Goal: Book appointment/travel/reservation

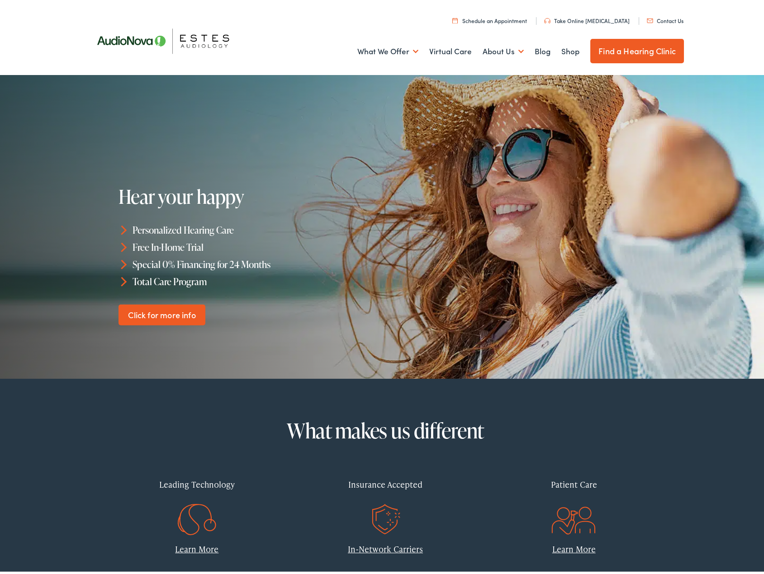
click at [632, 49] on link "Find a Hearing Clinic" at bounding box center [637, 48] width 94 height 24
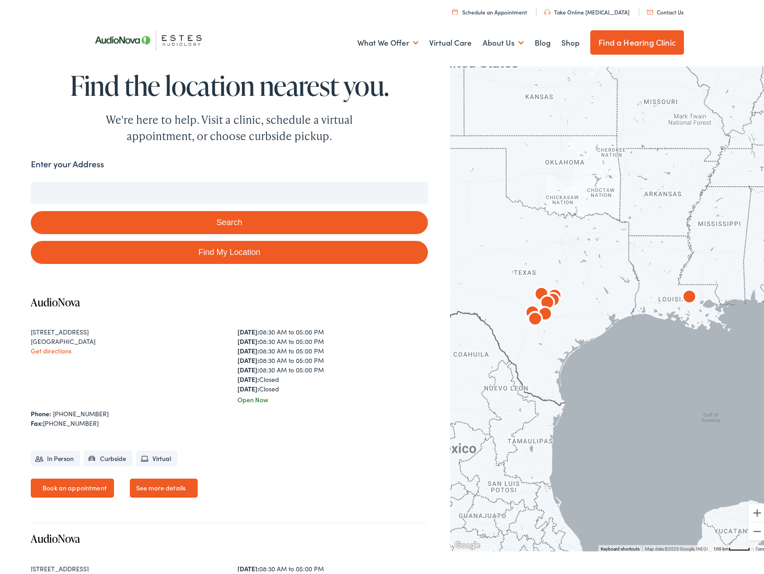
click at [102, 175] on form "Enter your Address Search Find My Location" at bounding box center [229, 208] width 397 height 107
drag, startPoint x: 85, startPoint y: 171, endPoint x: 78, endPoint y: 172, distance: 6.9
click at [82, 171] on div "Enter your Address" at bounding box center [229, 164] width 397 height 18
click at [77, 156] on label "Enter your Address" at bounding box center [67, 161] width 73 height 13
click at [77, 179] on input "Enter your Address" at bounding box center [229, 190] width 397 height 23
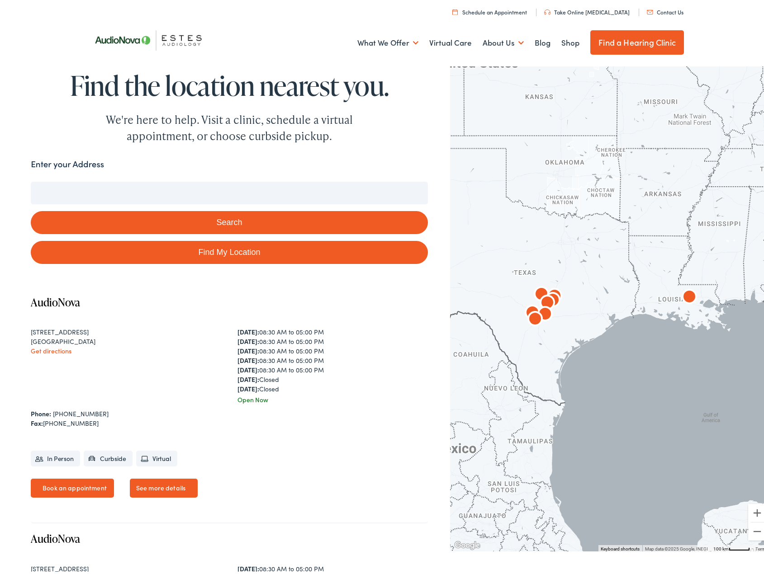
click at [129, 158] on div "Enter your Address" at bounding box center [229, 164] width 397 height 18
click at [71, 185] on input "Enter your Address" at bounding box center [229, 190] width 397 height 23
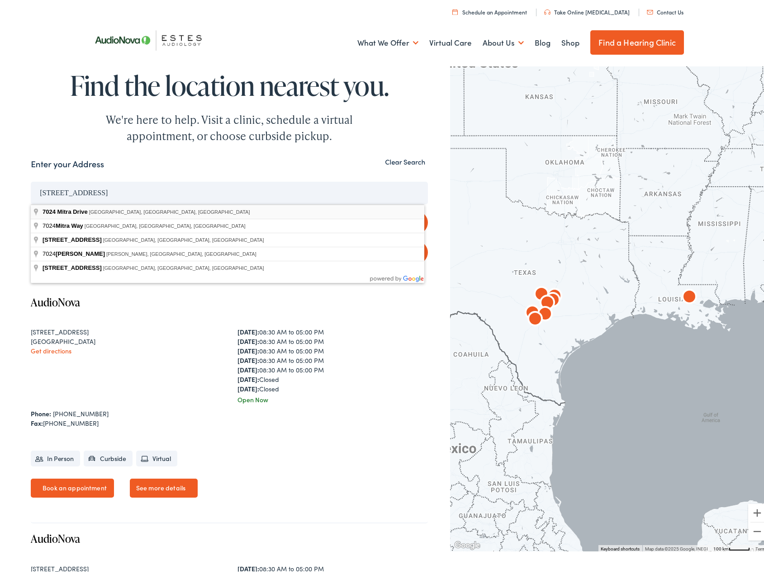
type input "[STREET_ADDRESS]"
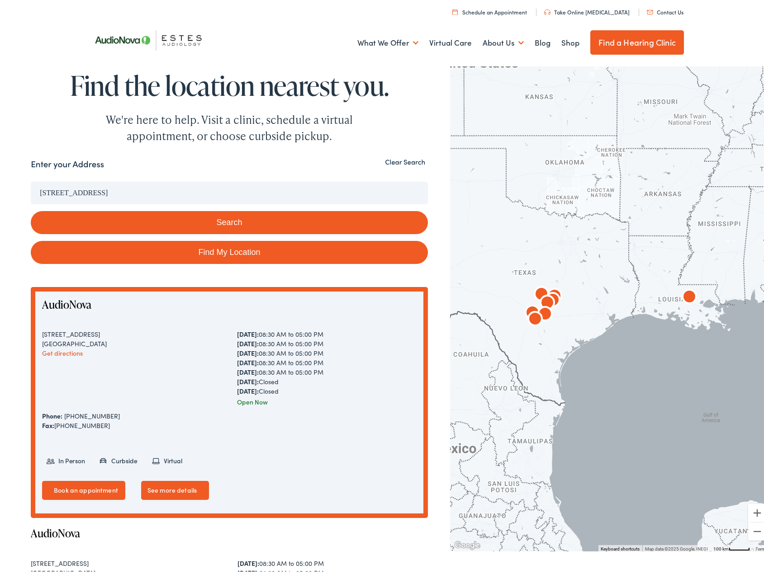
click at [153, 224] on button "Search" at bounding box center [229, 219] width 397 height 23
